Goal: Task Accomplishment & Management: Manage account settings

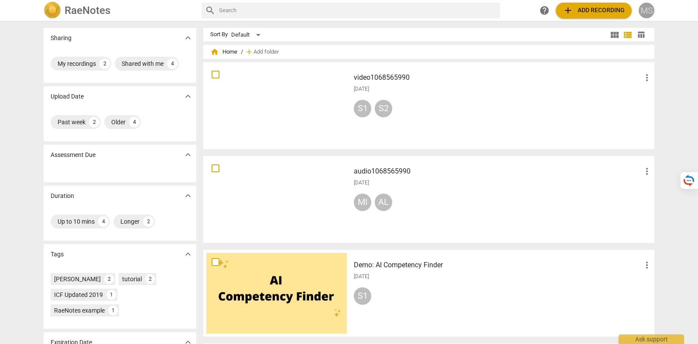
click at [652, 5] on span "MS" at bounding box center [647, 11] width 16 height 16
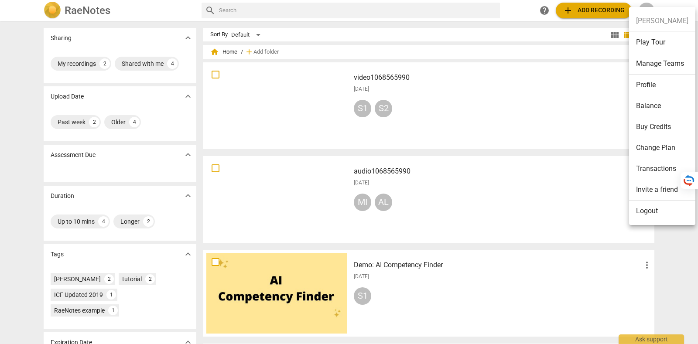
click at [658, 206] on li "Logout" at bounding box center [662, 211] width 66 height 21
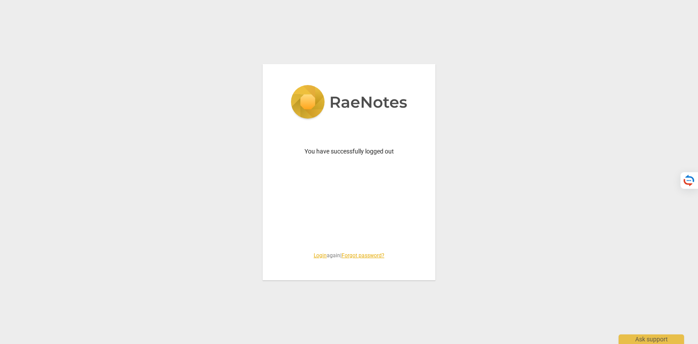
click at [314, 254] on link "Login" at bounding box center [320, 256] width 13 height 6
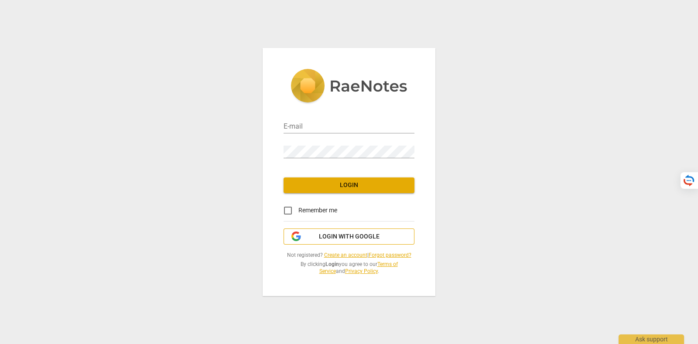
type input "[PERSON_NAME][EMAIL_ADDRESS][DOMAIN_NAME]"
click at [324, 243] on button "Login with Google" at bounding box center [349, 237] width 131 height 17
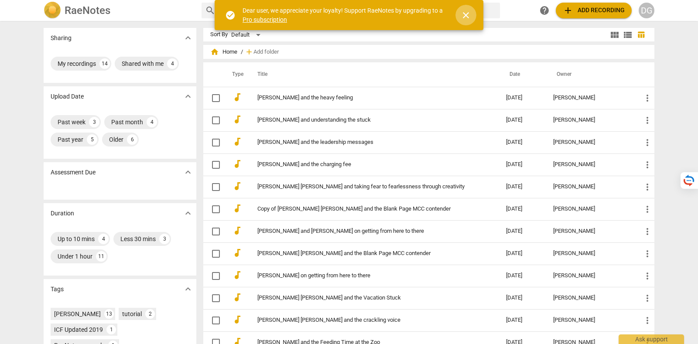
click at [471, 14] on span "close" at bounding box center [466, 15] width 10 height 10
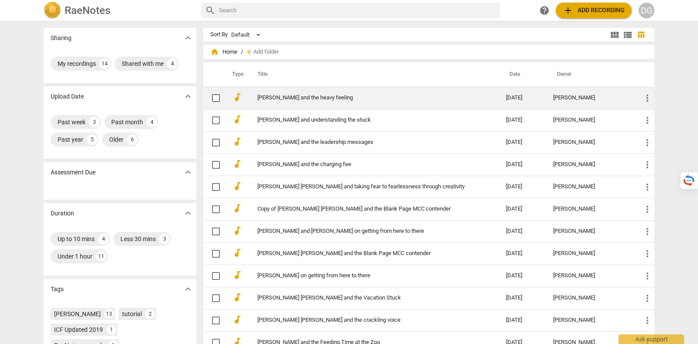
click at [330, 92] on td "[PERSON_NAME] and the heavy feeling" at bounding box center [373, 98] width 252 height 22
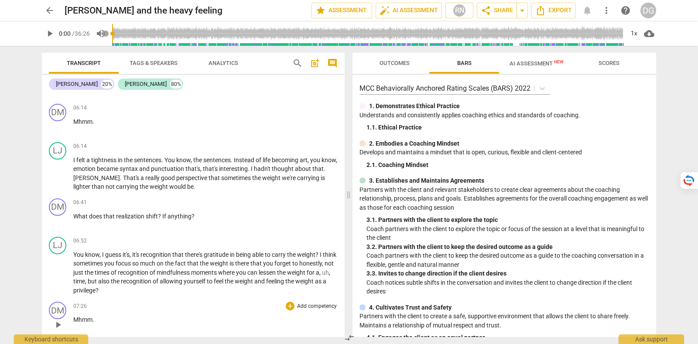
scroll to position [2400, 0]
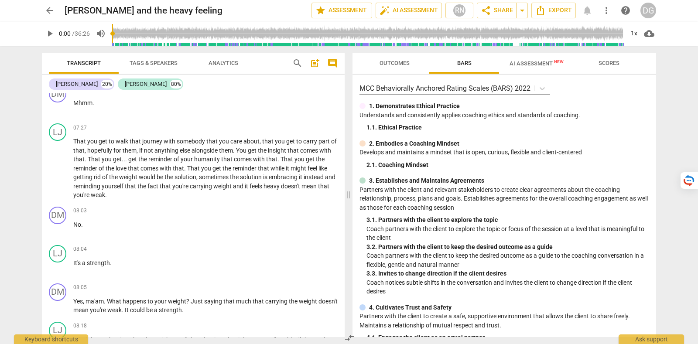
click at [46, 11] on span "arrow_back" at bounding box center [50, 10] width 10 height 10
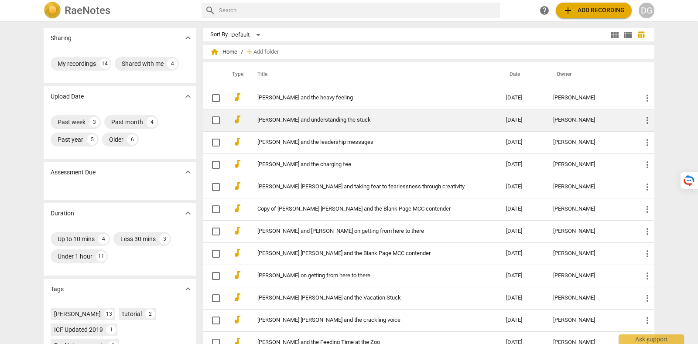
click at [338, 114] on td "Malvika and understanding the stuck" at bounding box center [373, 120] width 252 height 22
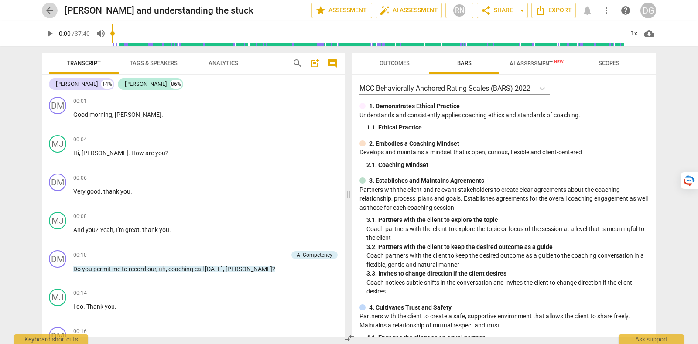
click at [46, 12] on span "arrow_back" at bounding box center [50, 10] width 10 height 10
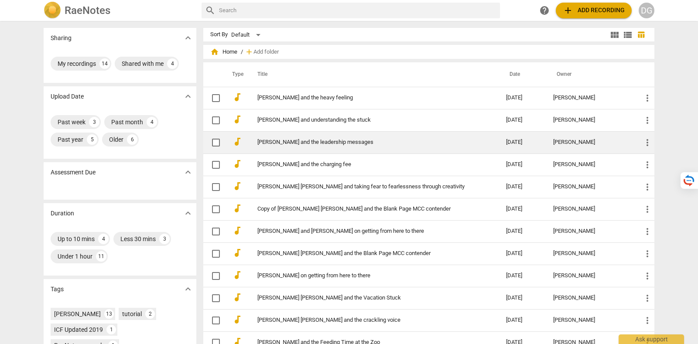
click at [351, 139] on link "Helio and the leadership messages" at bounding box center [365, 142] width 217 height 7
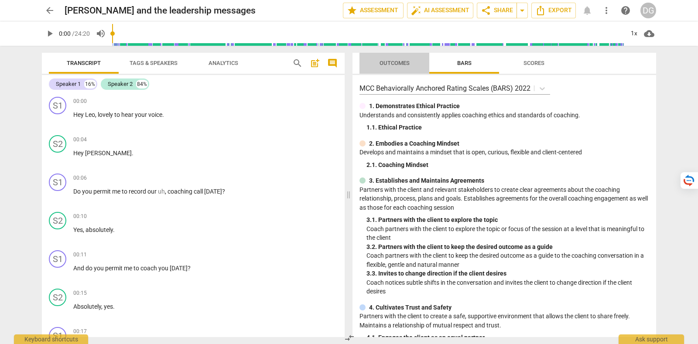
click at [395, 59] on span "Outcomes" at bounding box center [394, 64] width 51 height 12
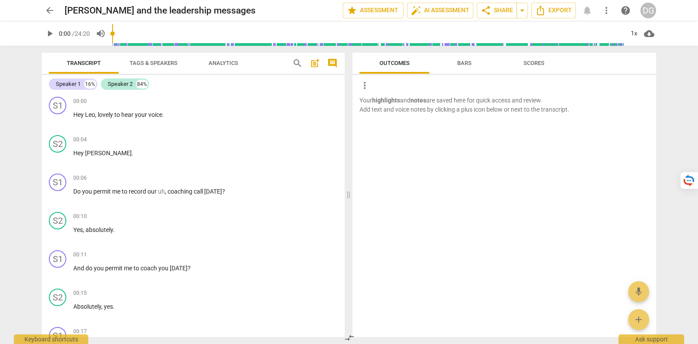
click at [474, 62] on span "Bars" at bounding box center [464, 64] width 35 height 12
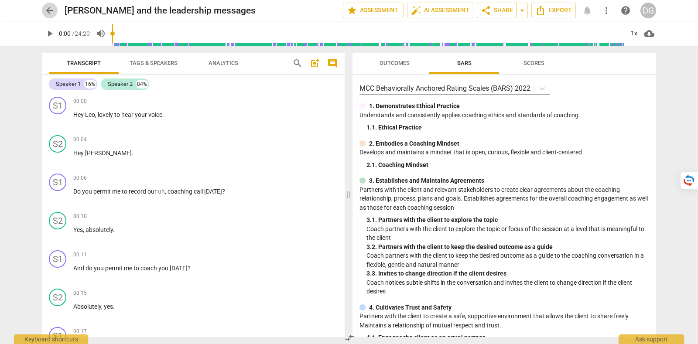
click at [52, 10] on span "arrow_back" at bounding box center [50, 10] width 10 height 10
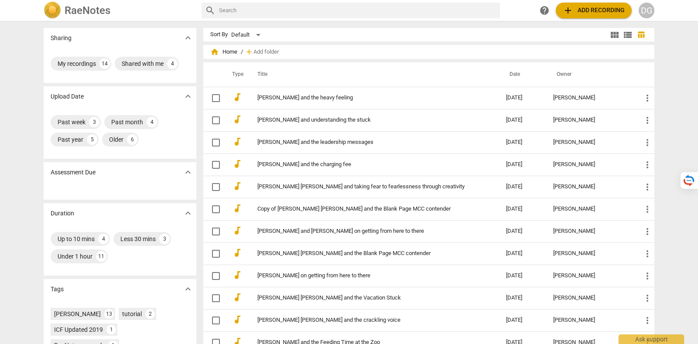
click at [646, 10] on div "DG" at bounding box center [647, 11] width 16 height 16
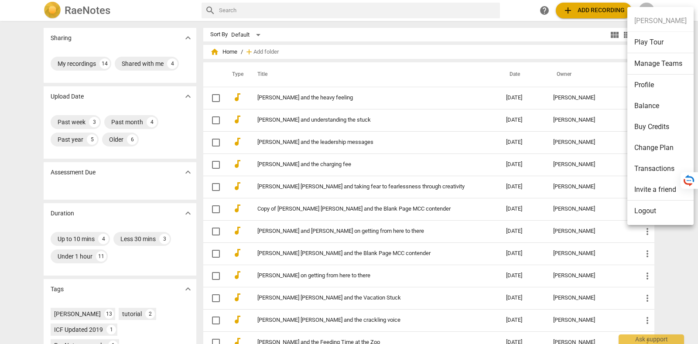
click at [658, 216] on li "Logout" at bounding box center [661, 211] width 66 height 21
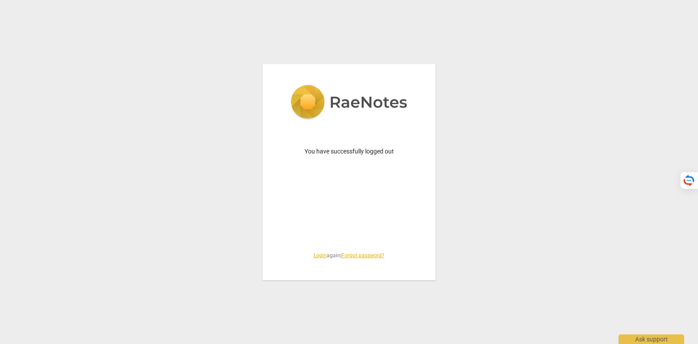
click at [314, 254] on link "Login" at bounding box center [320, 256] width 13 height 6
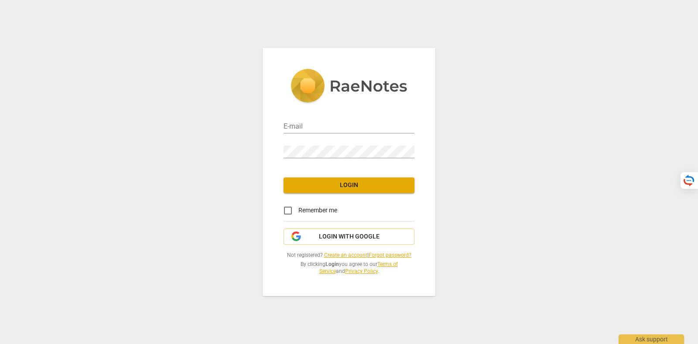
type input "[PERSON_NAME][EMAIL_ADDRESS][DOMAIN_NAME]"
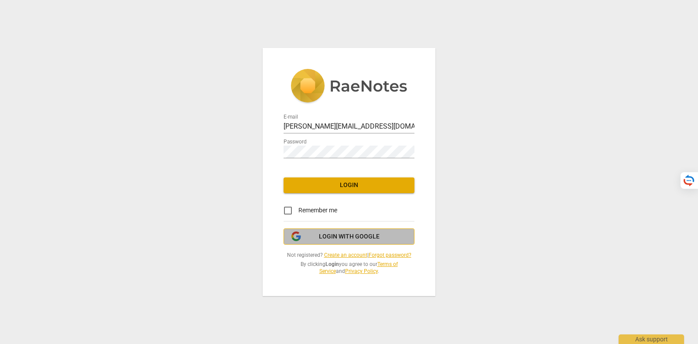
click at [348, 233] on span "Login with Google" at bounding box center [349, 237] width 61 height 9
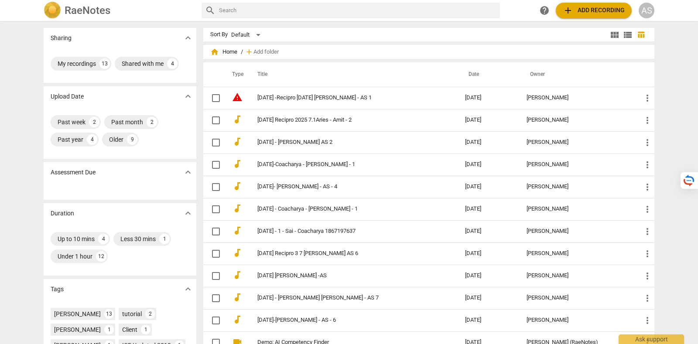
click at [644, 8] on div "AS" at bounding box center [647, 11] width 16 height 16
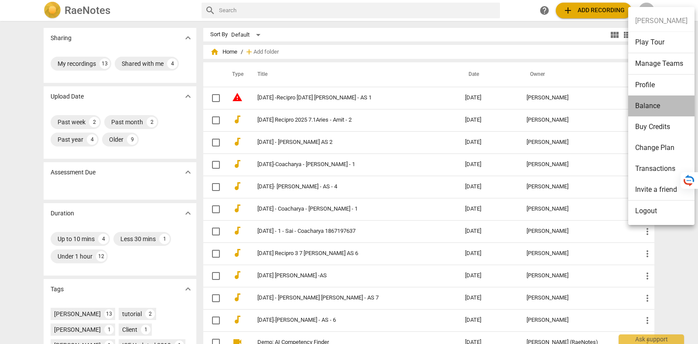
click at [662, 110] on li "Balance" at bounding box center [661, 106] width 66 height 21
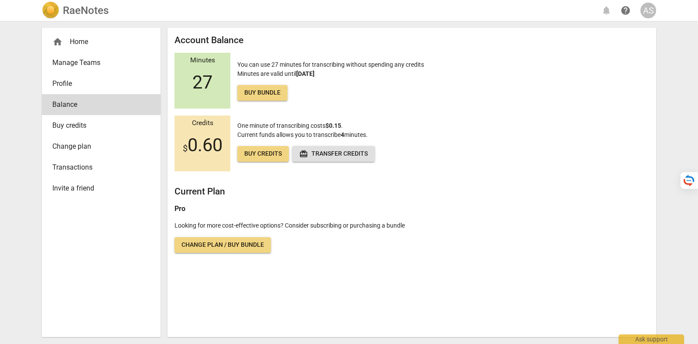
drag, startPoint x: 234, startPoint y: 64, endPoint x: 347, endPoint y: 79, distance: 114.5
click at [347, 79] on div "Minutes 27 You can use 27 minutes for transcribing without spending any credits…" at bounding box center [412, 81] width 475 height 56
copy p "You can use 27 minutes for transcribing without spending any credits Minutes ar…"
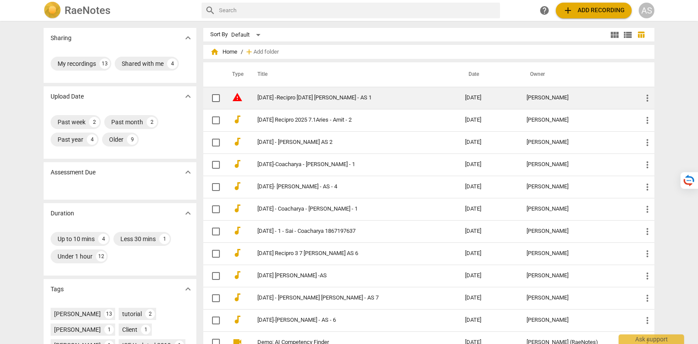
click at [338, 96] on link "[DATE] -Recipro [DATE] [PERSON_NAME] - AS 1" at bounding box center [345, 98] width 176 height 7
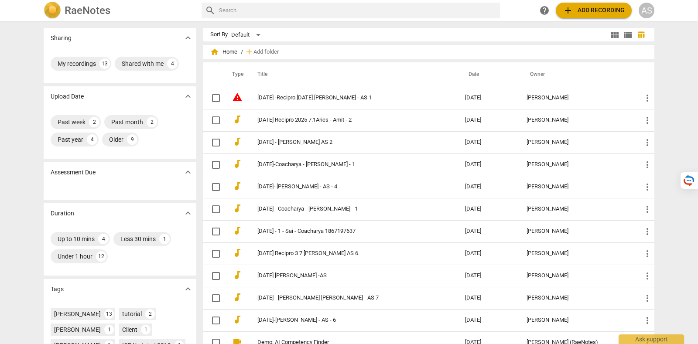
click at [645, 12] on div "AS" at bounding box center [647, 11] width 16 height 16
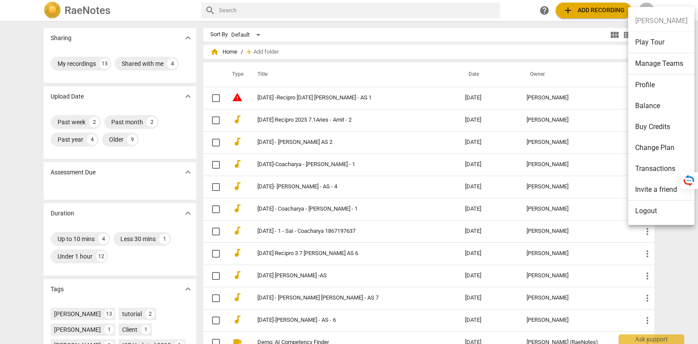
click at [663, 218] on li "Logout" at bounding box center [661, 211] width 66 height 21
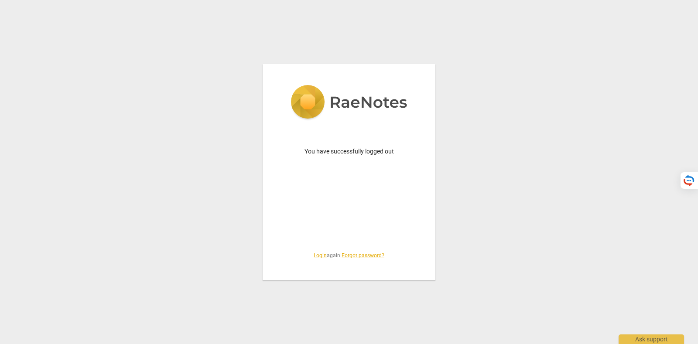
click at [315, 254] on link "Login" at bounding box center [320, 256] width 13 height 6
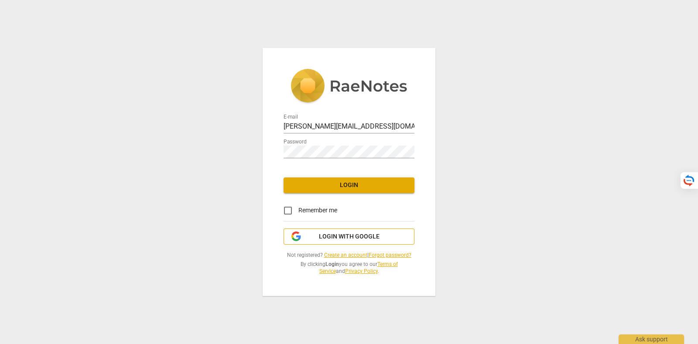
drag, startPoint x: 362, startPoint y: 234, endPoint x: 393, endPoint y: 235, distance: 30.6
click at [362, 234] on span "Login with Google" at bounding box center [349, 237] width 61 height 9
